Goal: Information Seeking & Learning: Learn about a topic

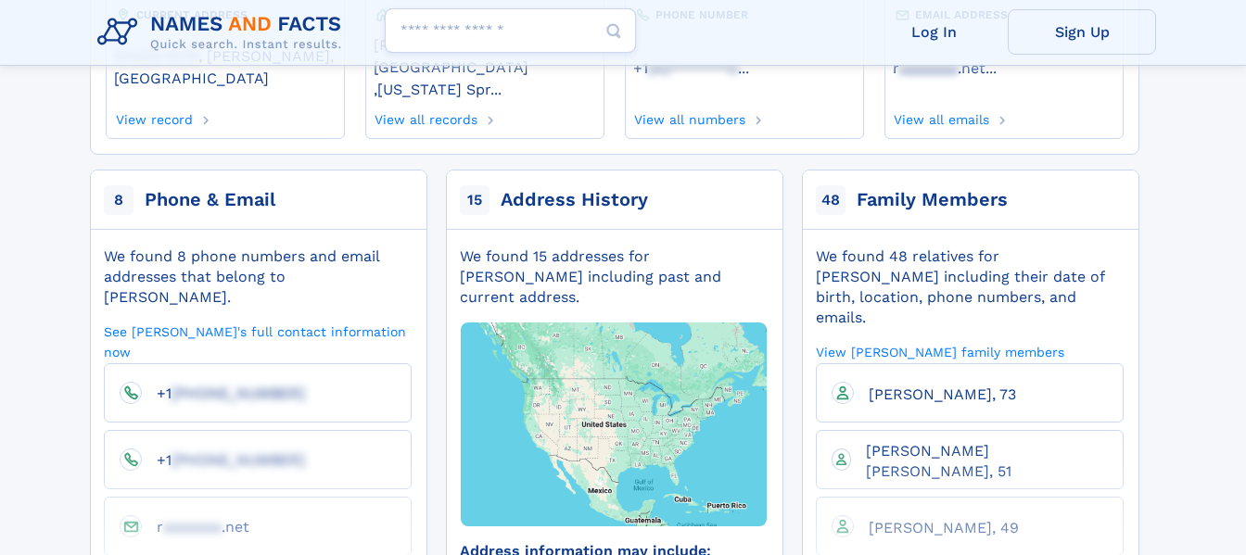
scroll to position [278, 0]
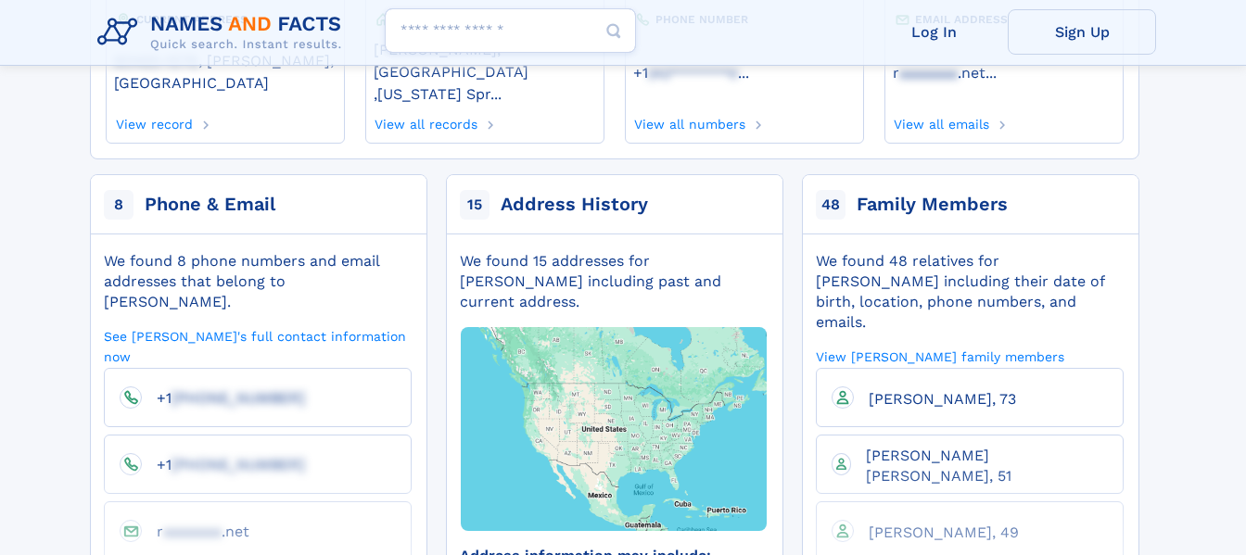
click at [606, 192] on div "Address History" at bounding box center [574, 205] width 147 height 26
click at [600, 251] on div "We found 15 addresses for [PERSON_NAME] including past and current address." at bounding box center [614, 281] width 308 height 61
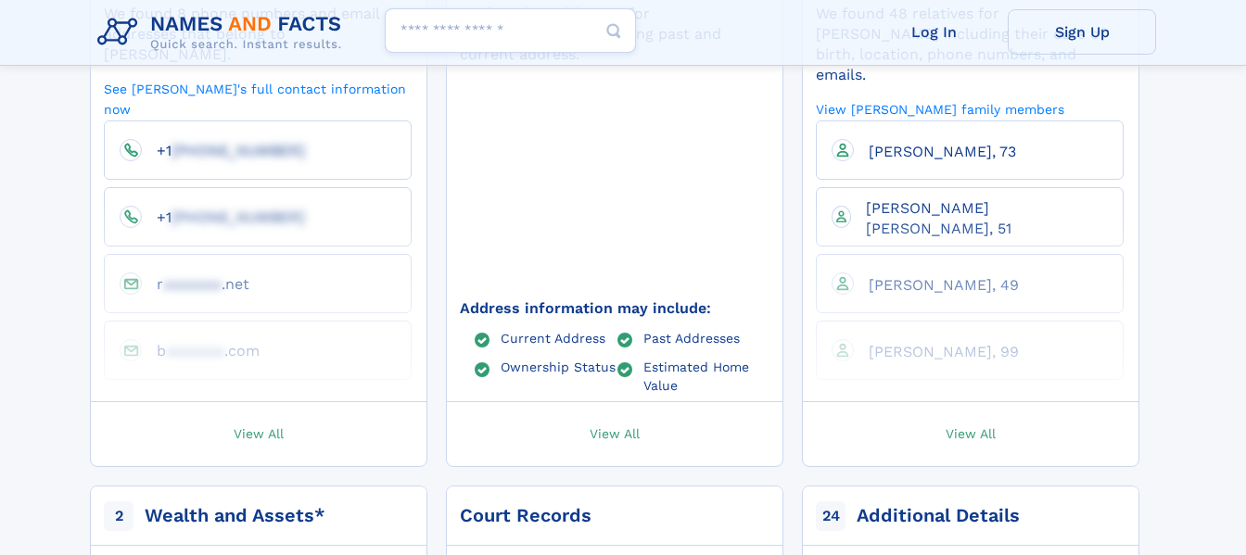
scroll to position [556, 0]
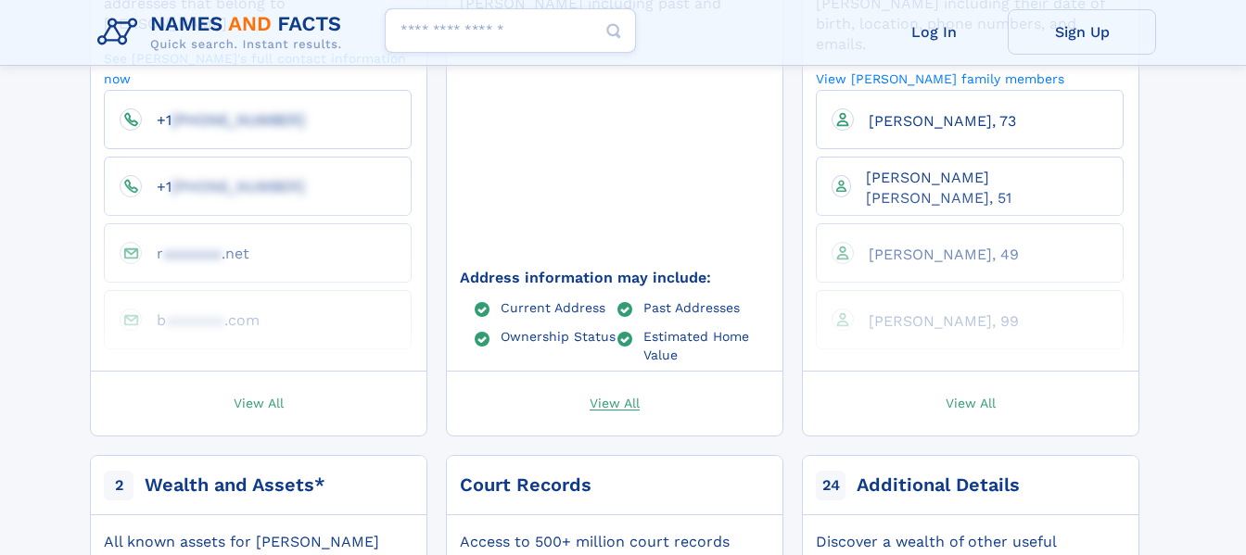
click at [634, 394] on span "View All" at bounding box center [615, 402] width 50 height 17
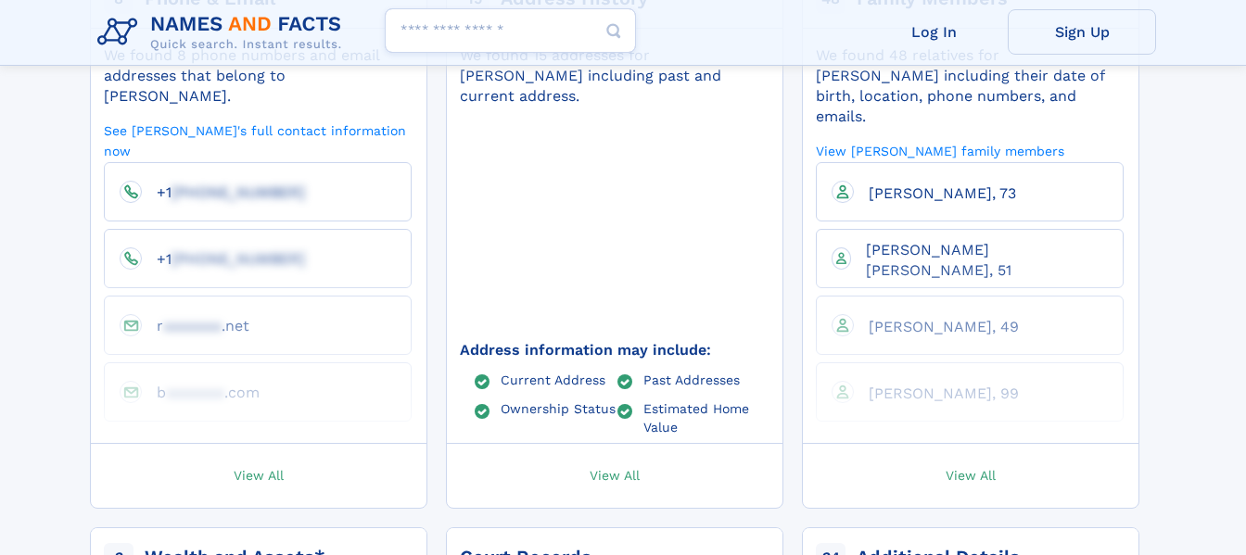
scroll to position [463, 0]
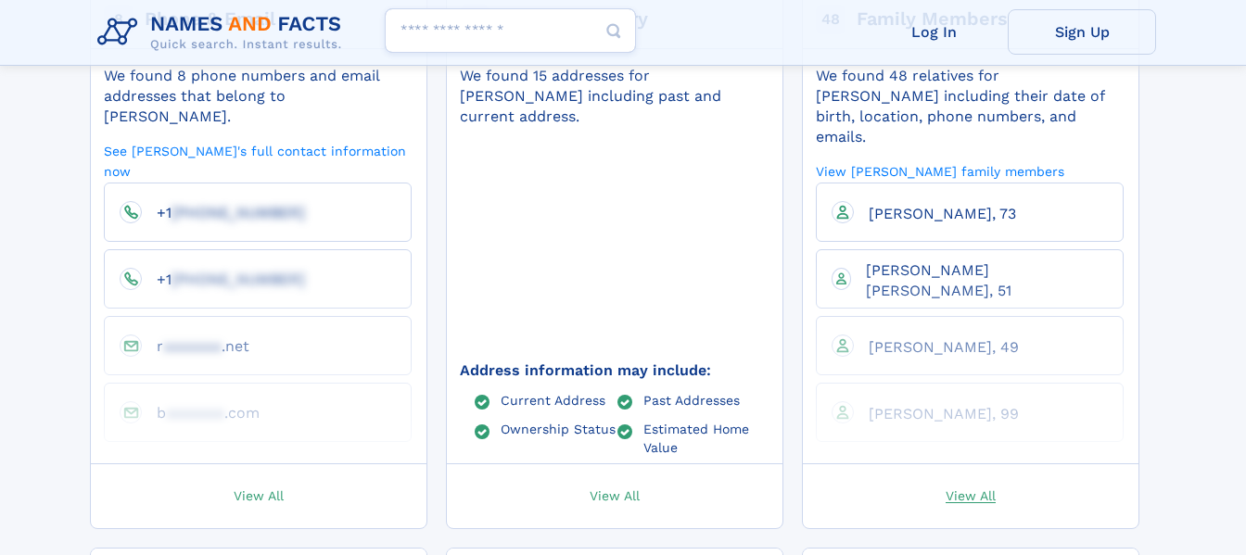
click at [986, 487] on span "View All" at bounding box center [971, 495] width 50 height 17
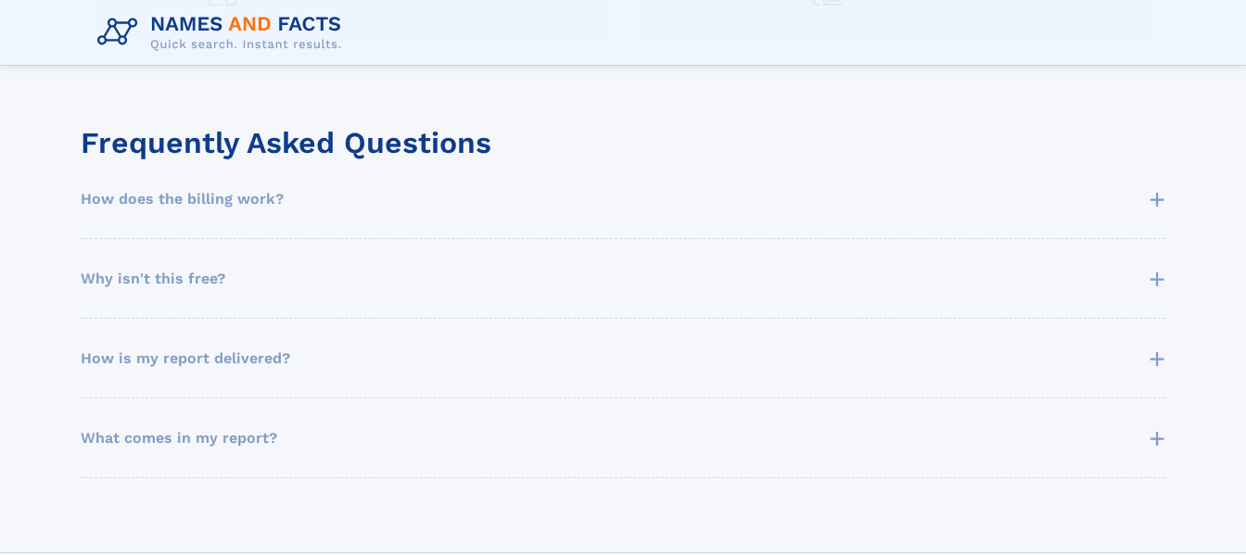
scroll to position [1020, 0]
